Goal: Information Seeking & Learning: Learn about a topic

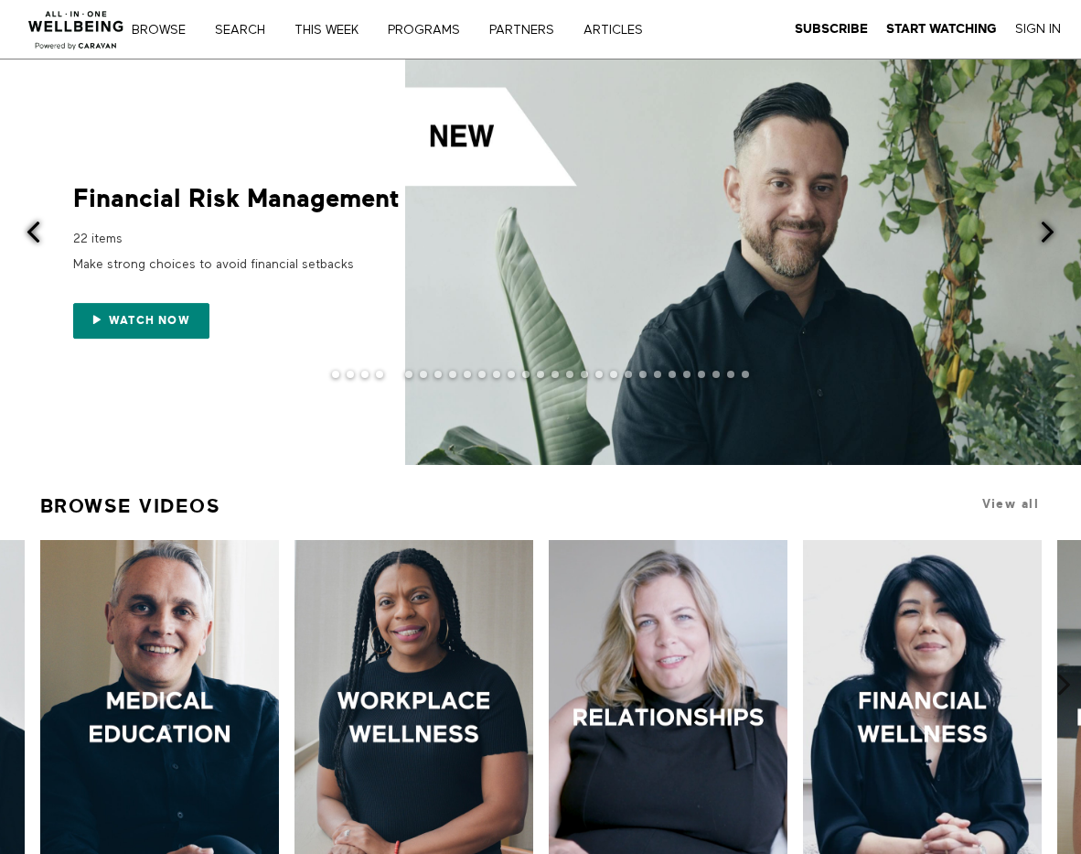
click at [283, 114] on div at bounding box center [540, 261] width 1081 height 405
